Goal: Navigation & Orientation: Find specific page/section

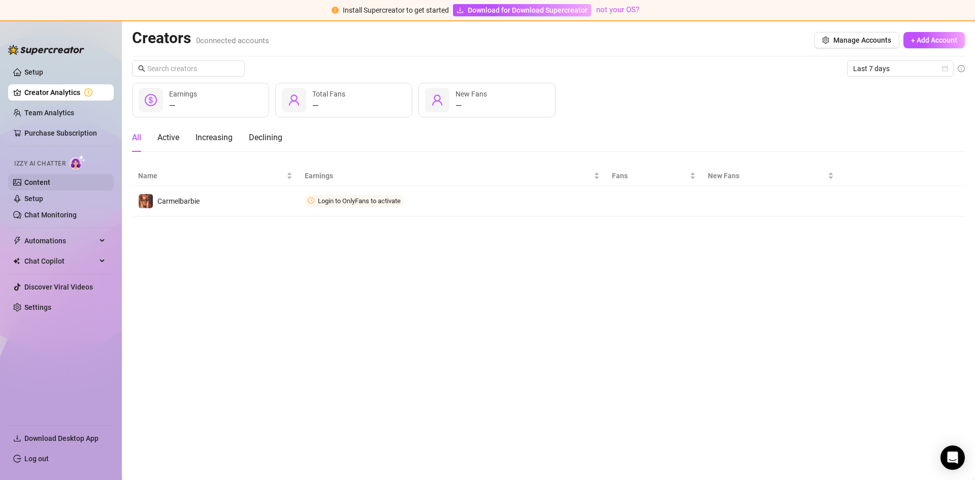
click at [36, 185] on link "Content" at bounding box center [37, 182] width 26 height 8
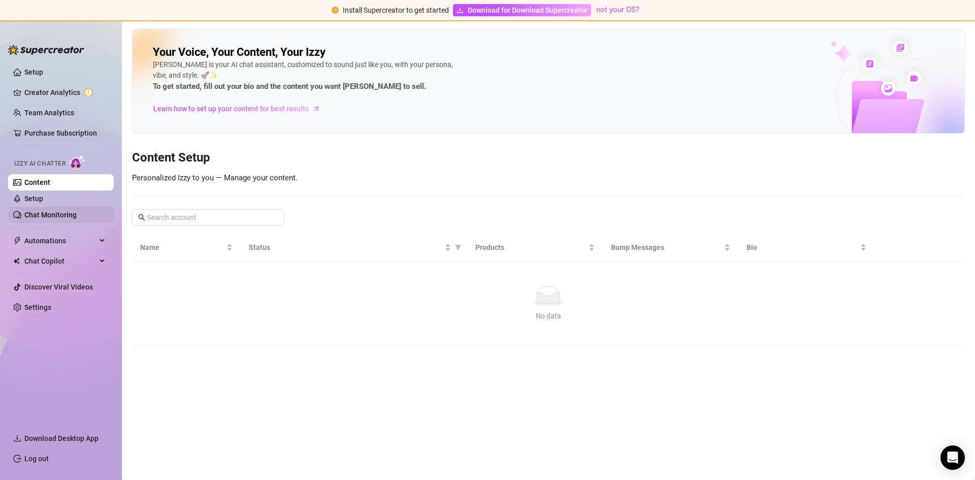
click at [77, 217] on link "Chat Monitoring" at bounding box center [50, 215] width 52 height 8
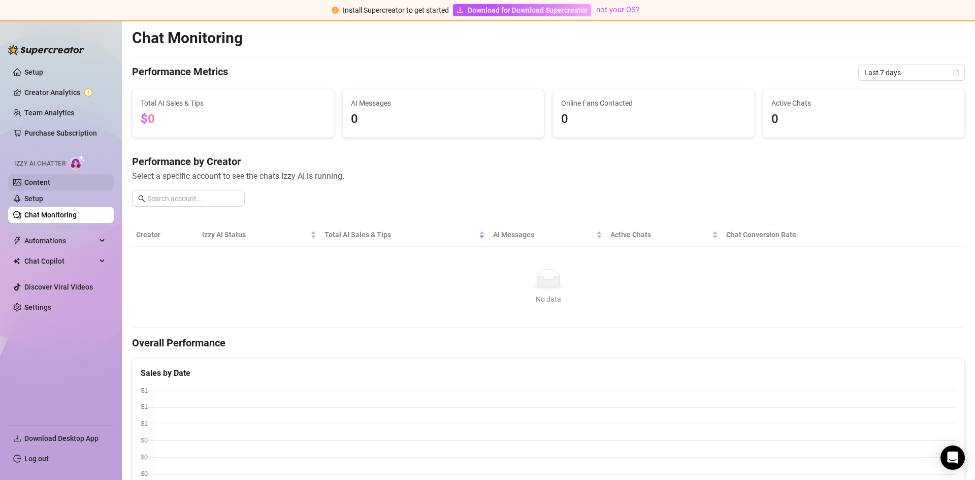
click at [50, 184] on link "Content" at bounding box center [37, 182] width 26 height 8
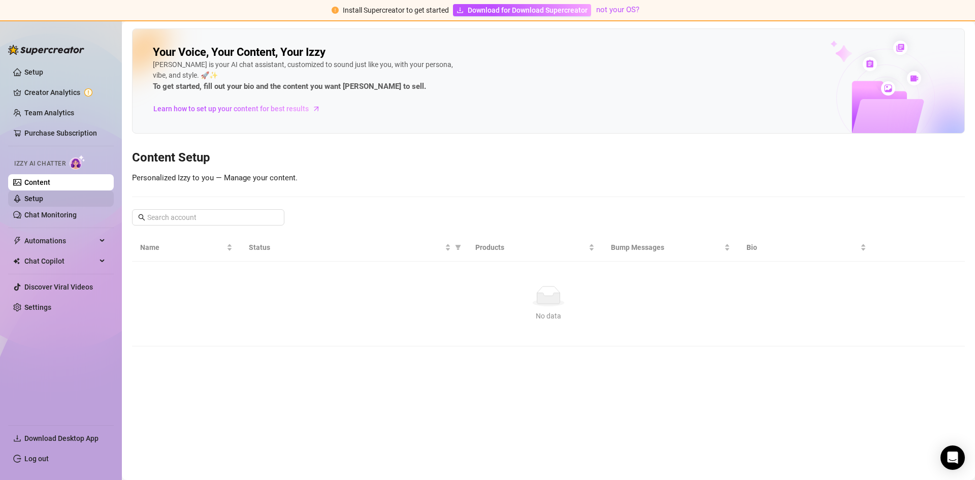
click at [43, 197] on link "Setup" at bounding box center [33, 198] width 19 height 8
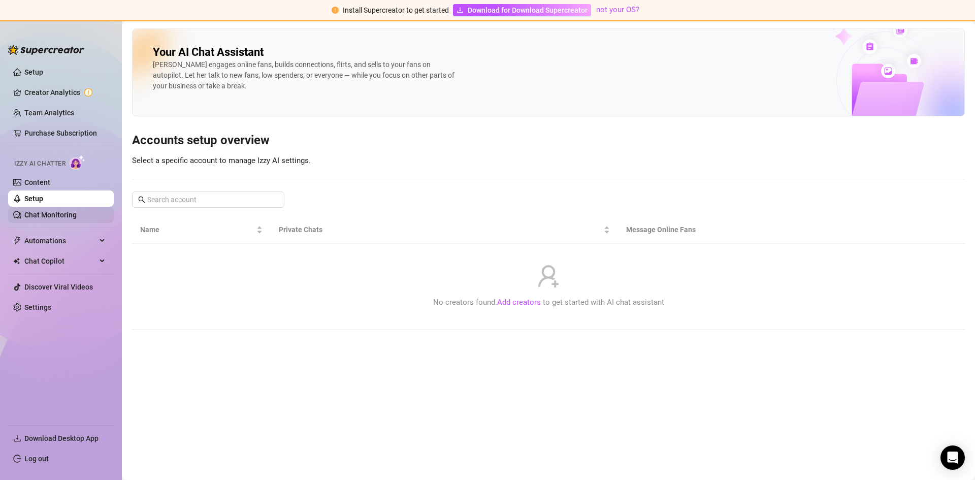
click at [77, 211] on link "Chat Monitoring" at bounding box center [50, 215] width 52 height 8
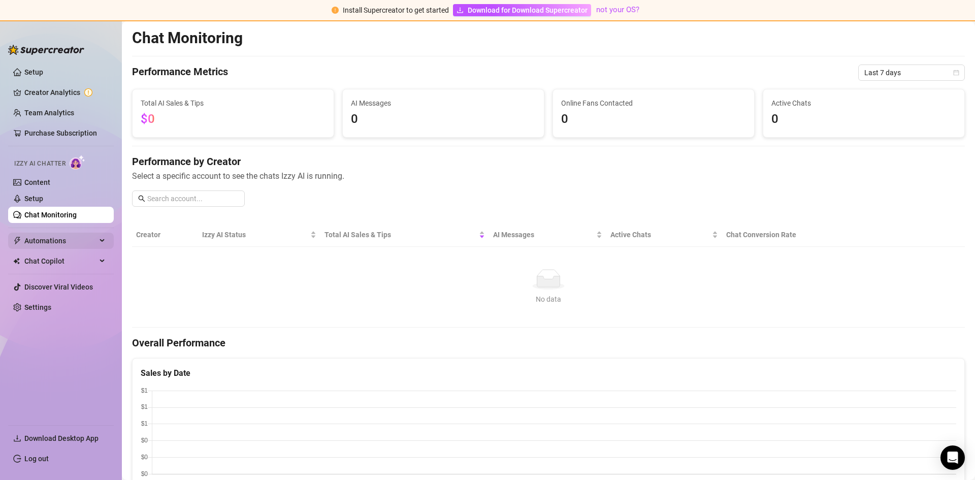
click at [98, 242] on div "Automations" at bounding box center [61, 240] width 106 height 16
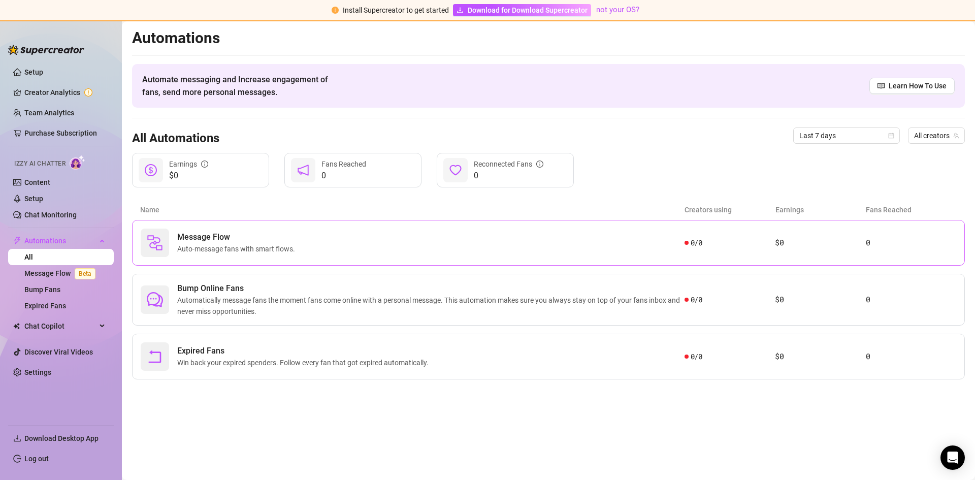
click at [278, 245] on span "Auto-message fans with smart flows." at bounding box center [238, 248] width 122 height 11
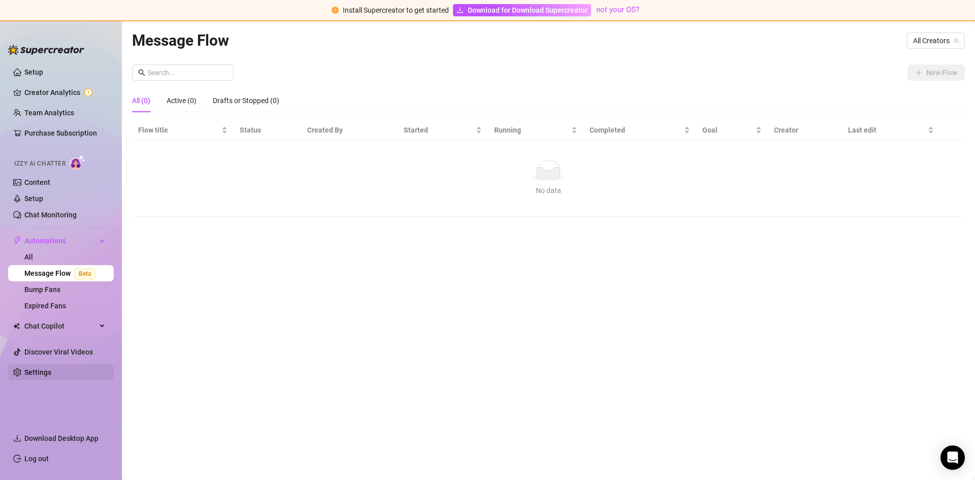
click at [51, 372] on link "Settings" at bounding box center [37, 372] width 27 height 8
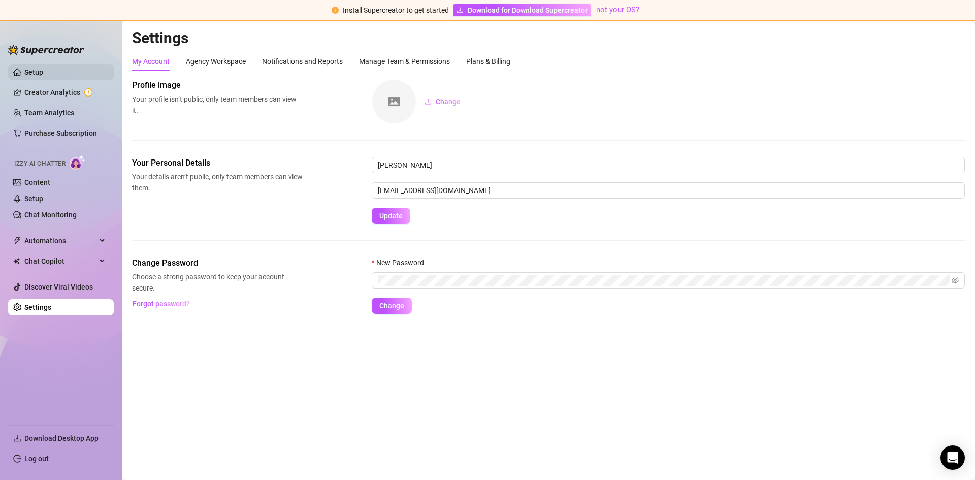
click at [43, 76] on link "Setup" at bounding box center [33, 72] width 19 height 8
